Goal: Check status

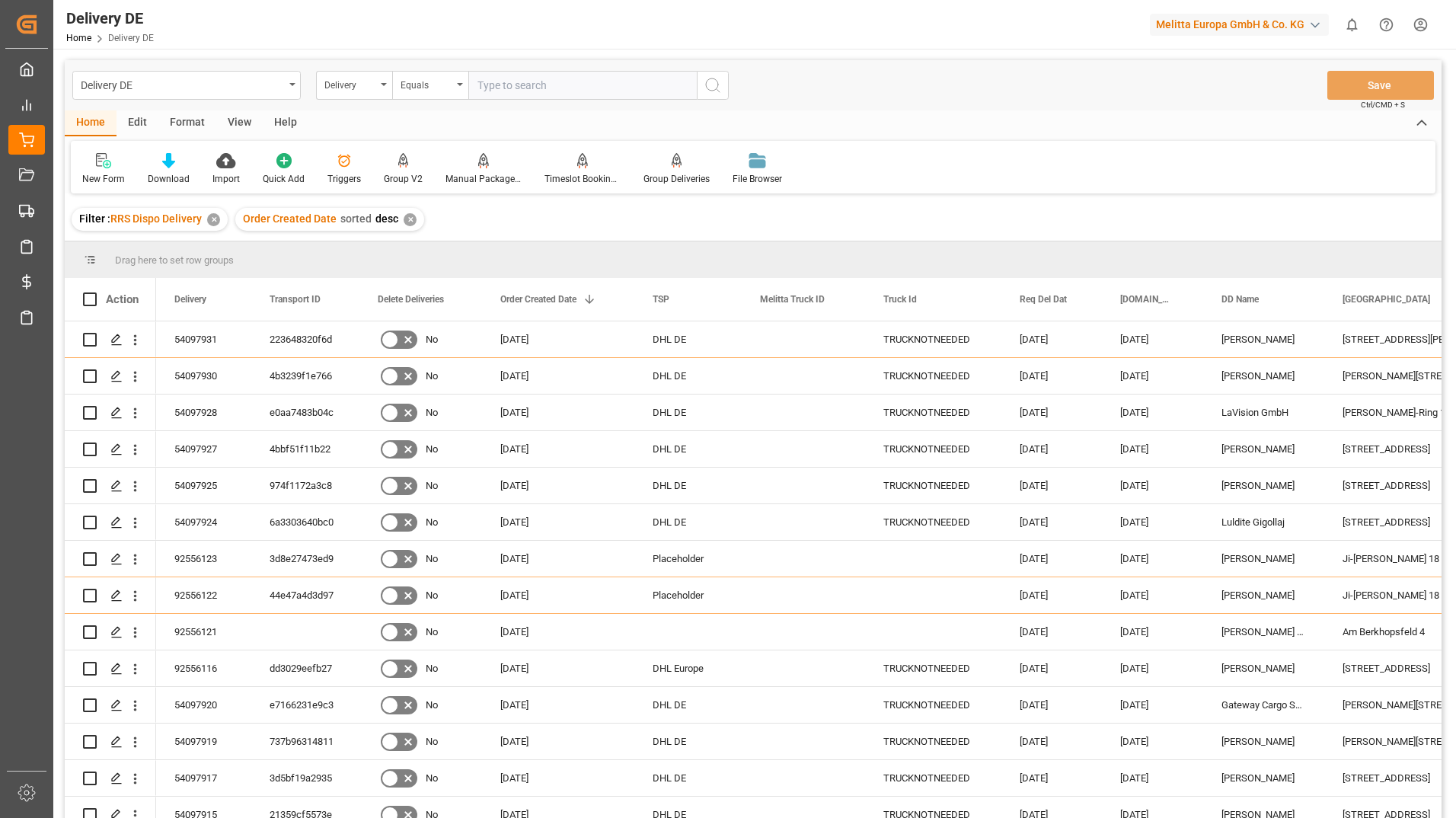
scroll to position [381, 0]
